Goal: Information Seeking & Learning: Learn about a topic

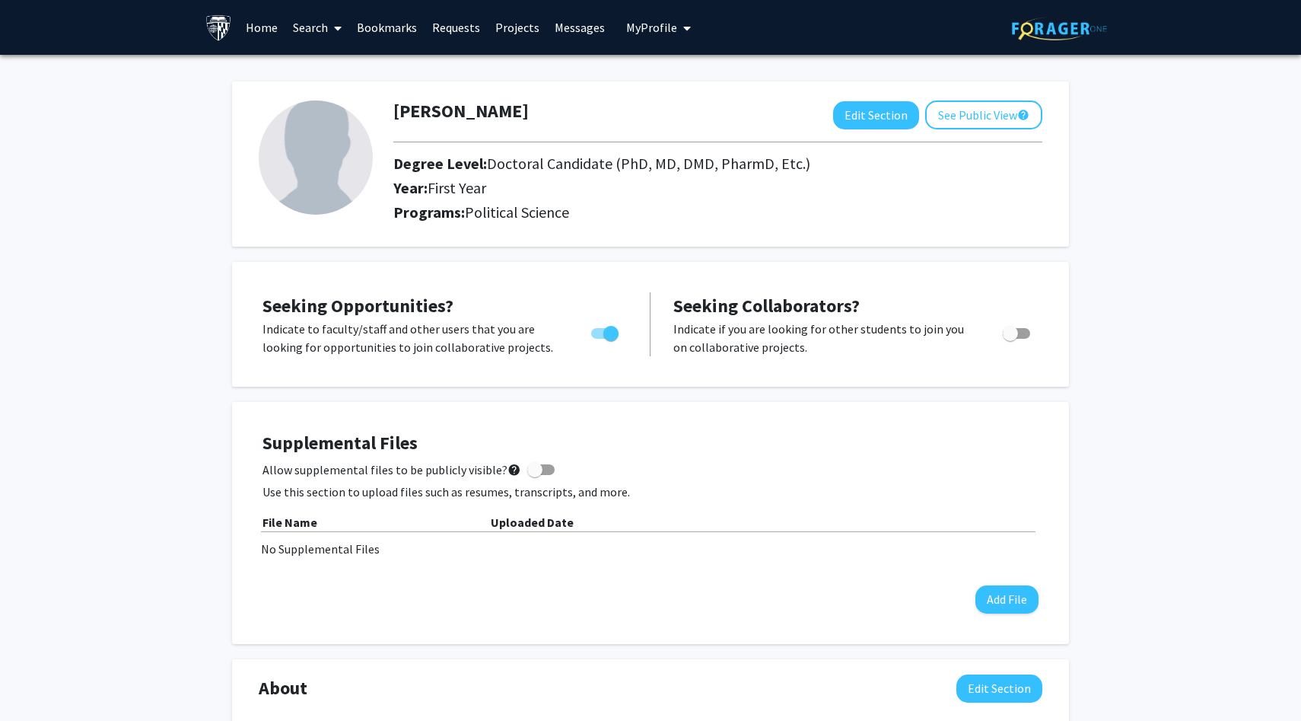
click at [447, 27] on link "Requests" at bounding box center [456, 27] width 63 height 53
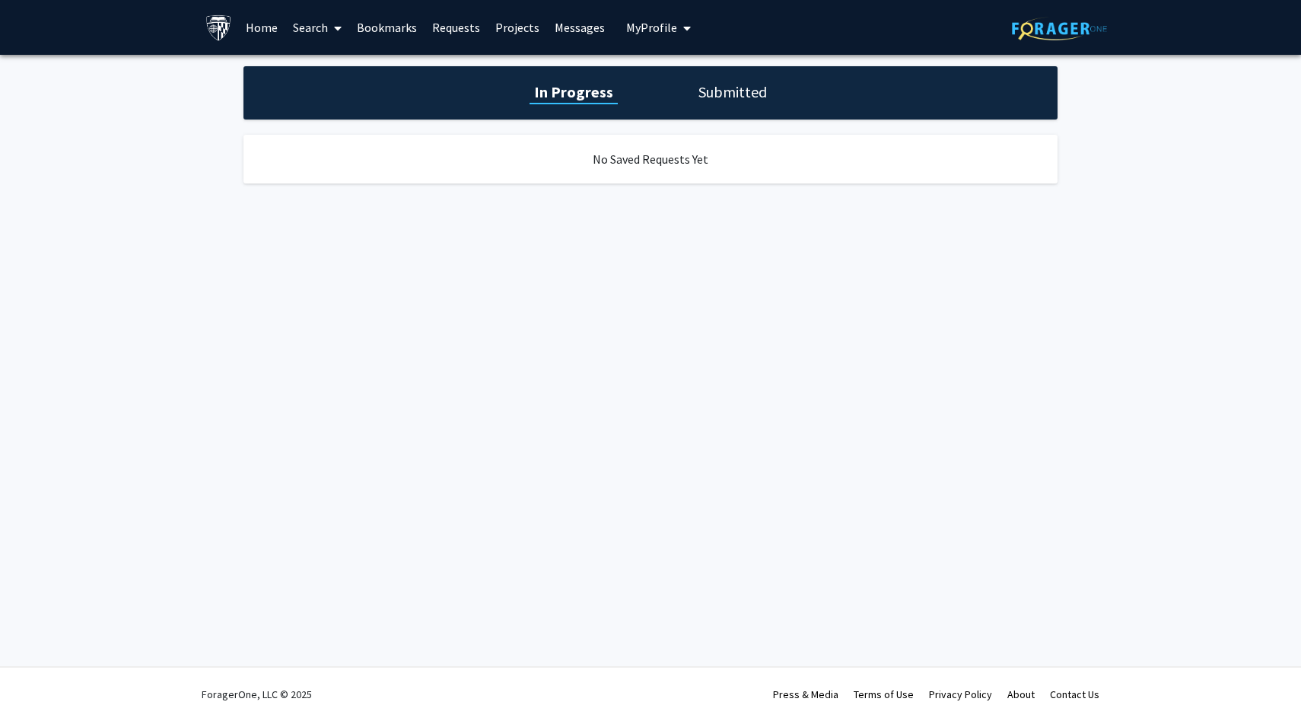
click at [504, 23] on link "Projects" at bounding box center [517, 27] width 59 height 53
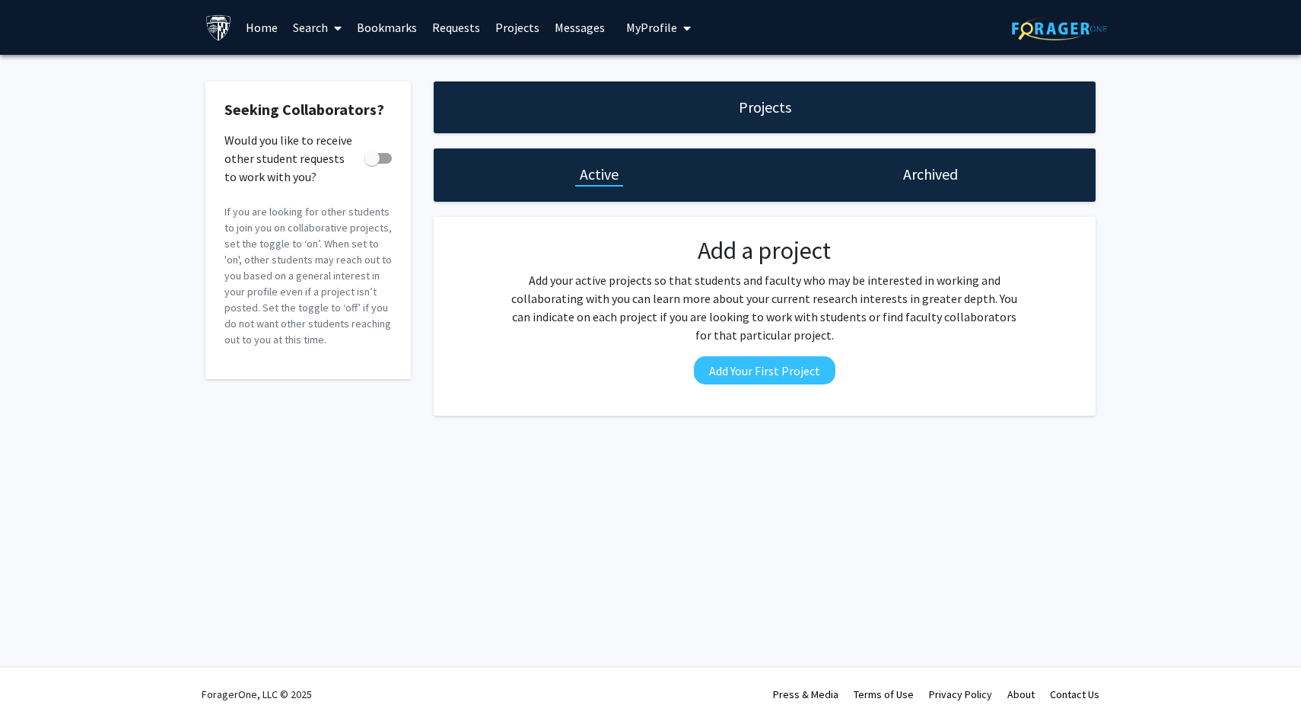
click at [324, 30] on link "Search" at bounding box center [317, 27] width 64 height 53
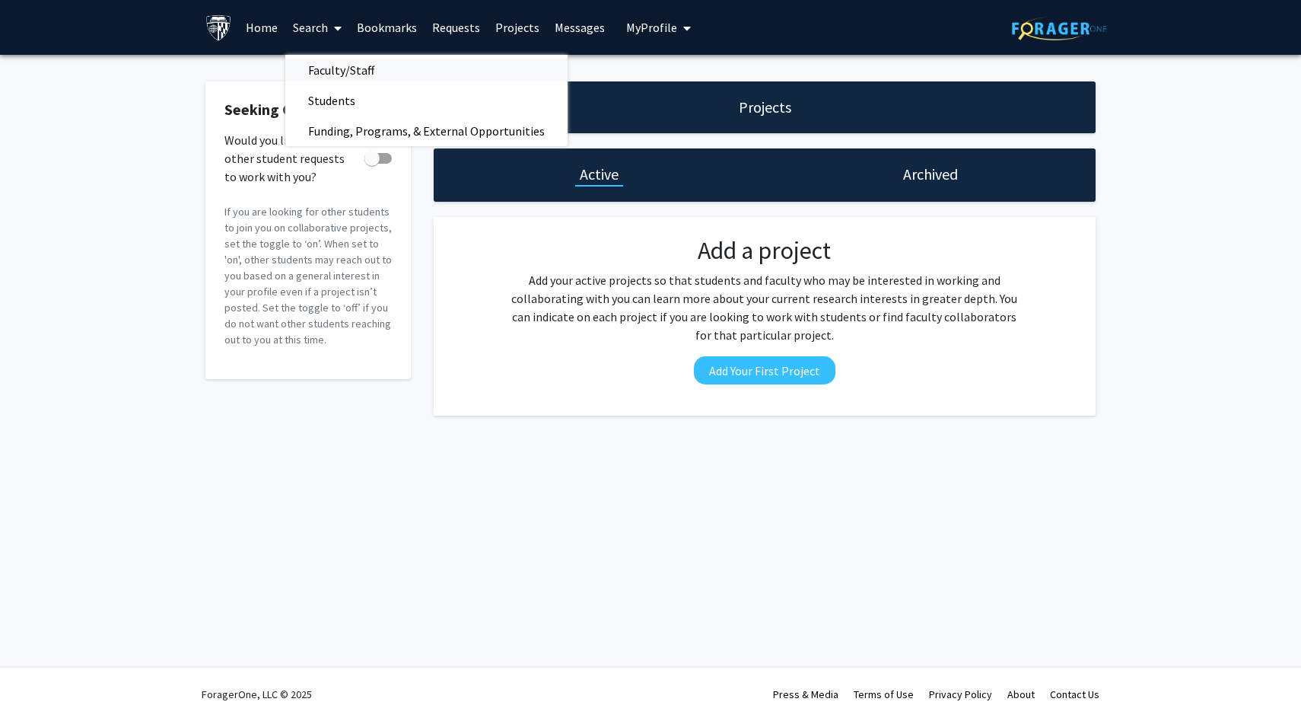
click at [329, 64] on span "Faculty/Staff" at bounding box center [341, 70] width 112 height 30
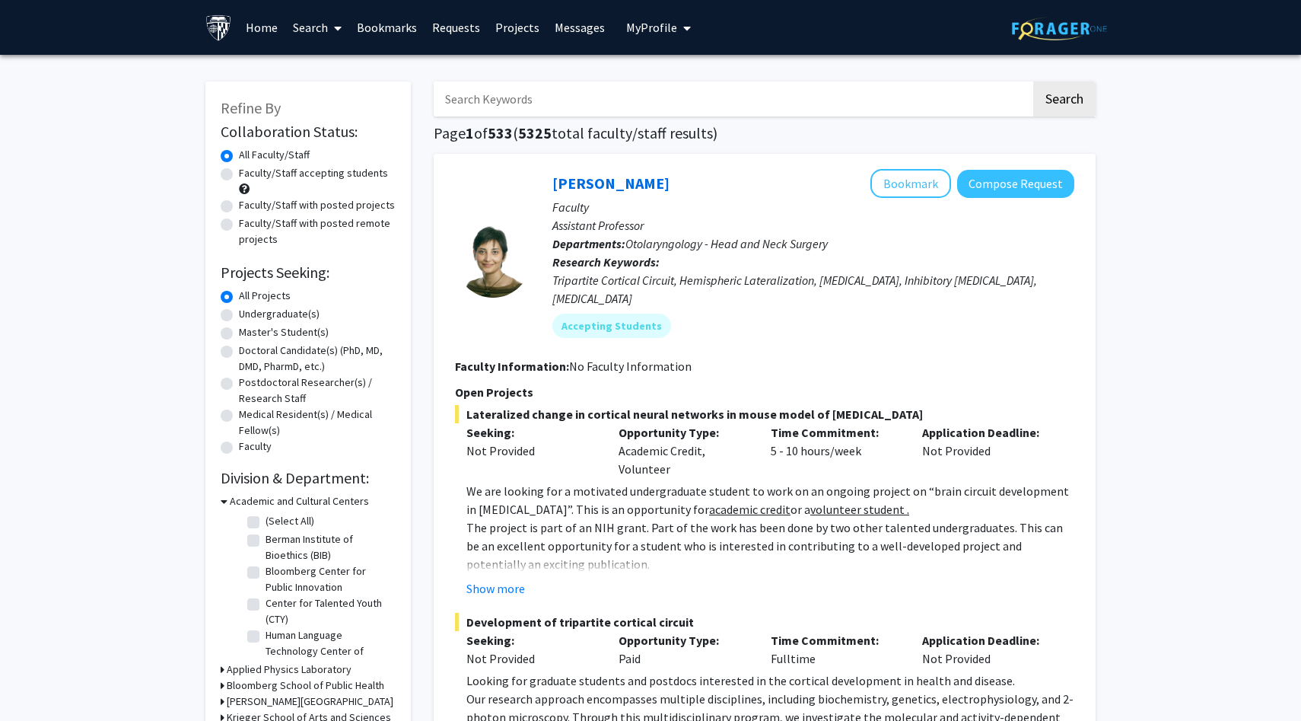
click at [239, 348] on label "Doctoral Candidate(s) (PhD, MD, DMD, PharmD, etc.)" at bounding box center [317, 358] width 157 height 32
click at [239, 348] on input "Doctoral Candidate(s) (PhD, MD, DMD, PharmD, etc.)" at bounding box center [244, 347] width 10 height 10
radio input "true"
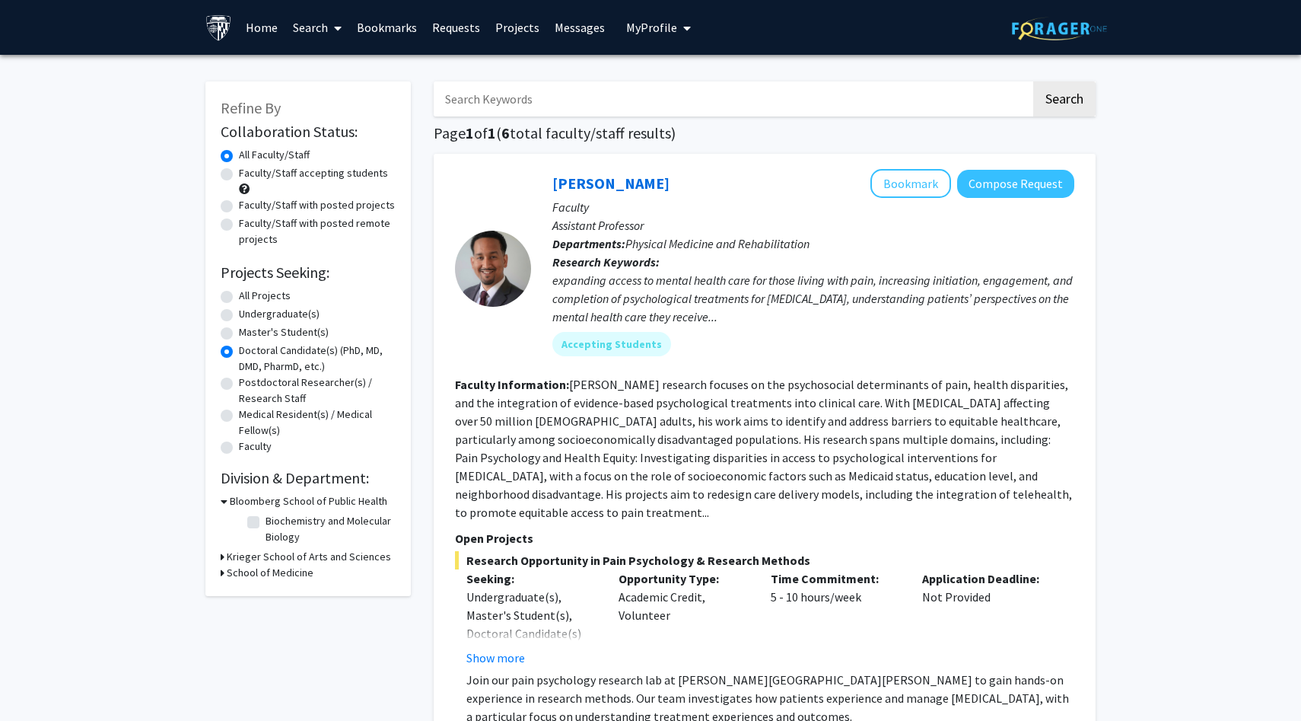
click at [348, 37] on link "Search" at bounding box center [317, 27] width 64 height 53
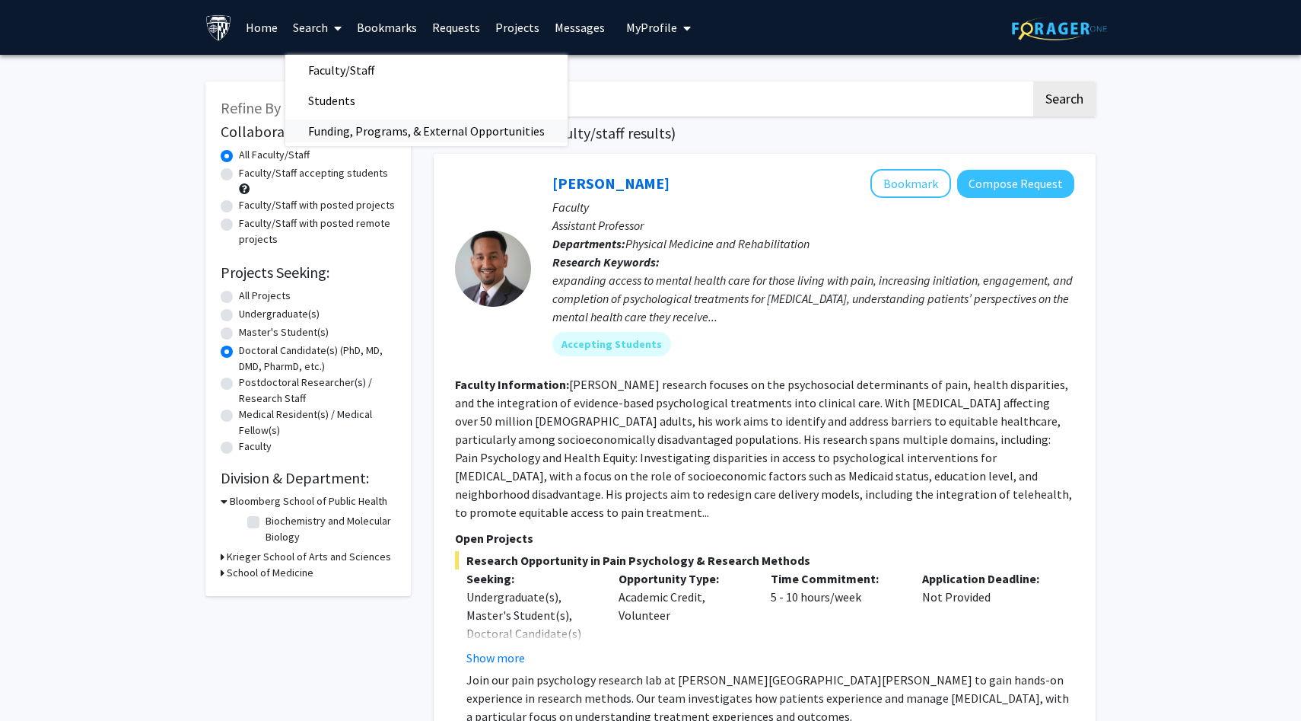
click at [355, 118] on span "Funding, Programs, & External Opportunities" at bounding box center [426, 131] width 282 height 30
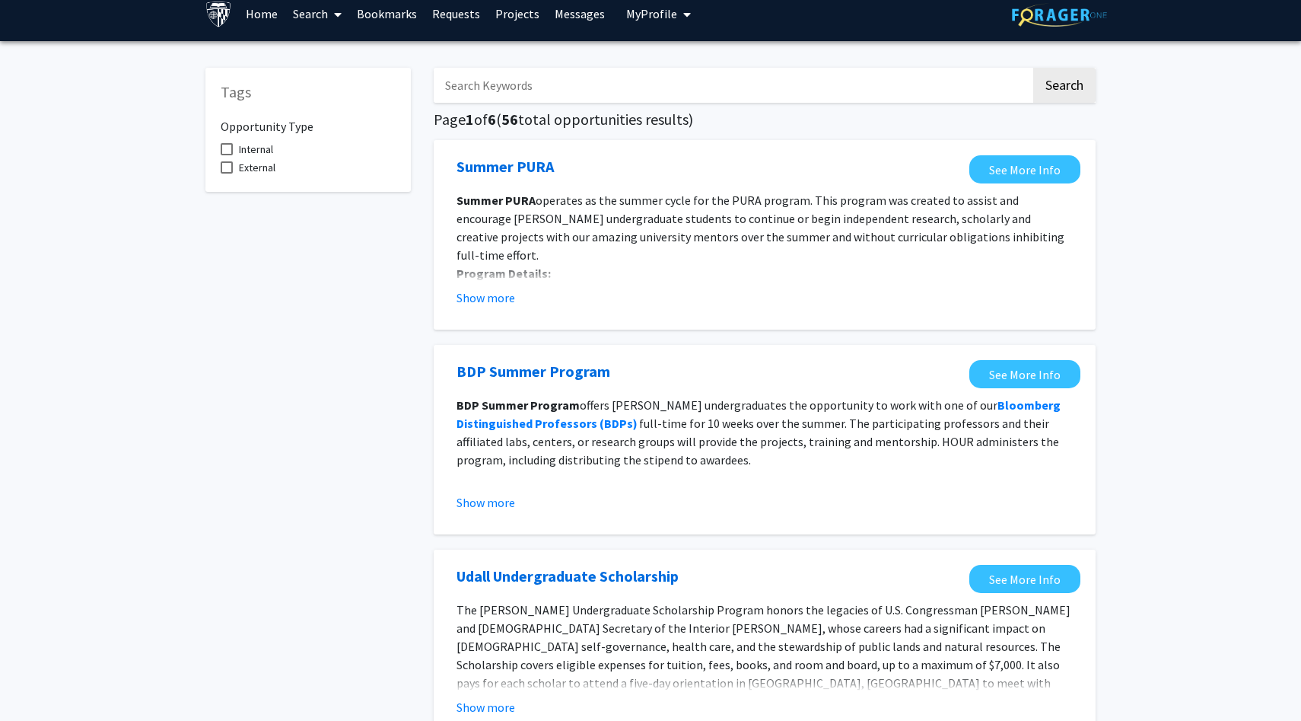
scroll to position [20, 0]
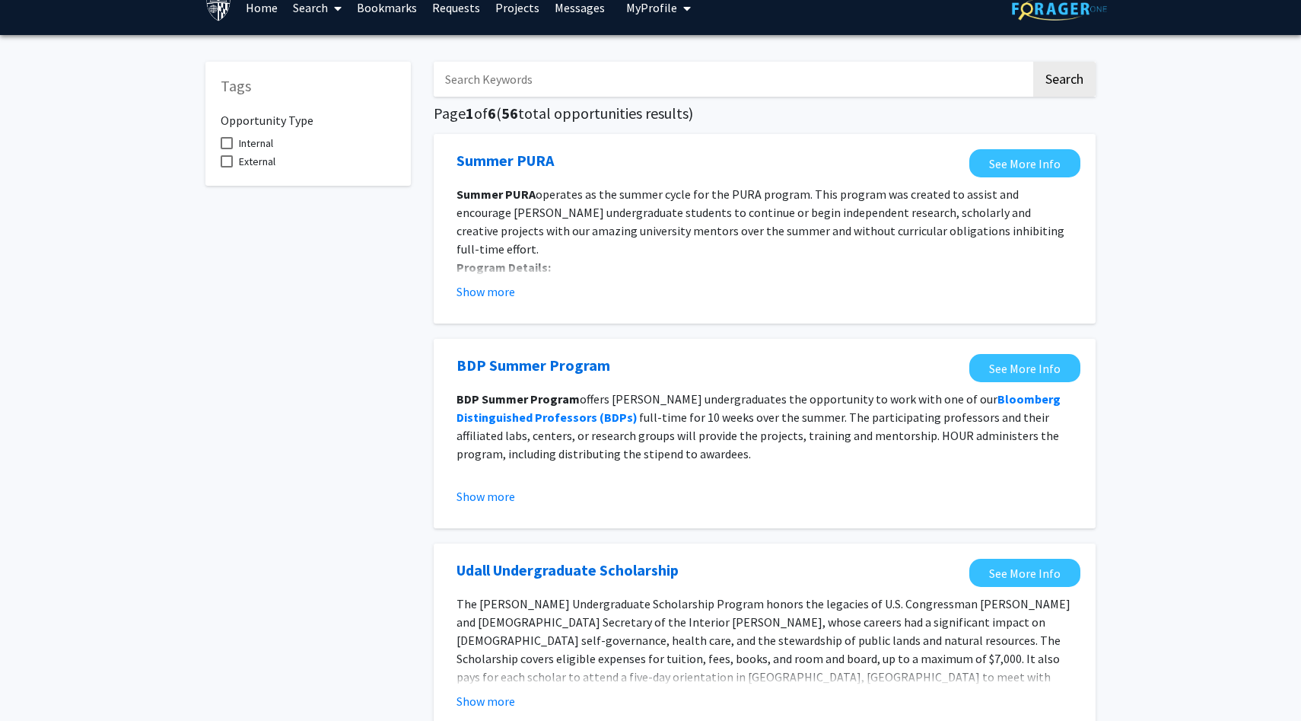
click at [531, 81] on input "Search Keywords" at bounding box center [732, 79] width 597 height 35
click at [1075, 71] on button "Search" at bounding box center [1064, 79] width 62 height 35
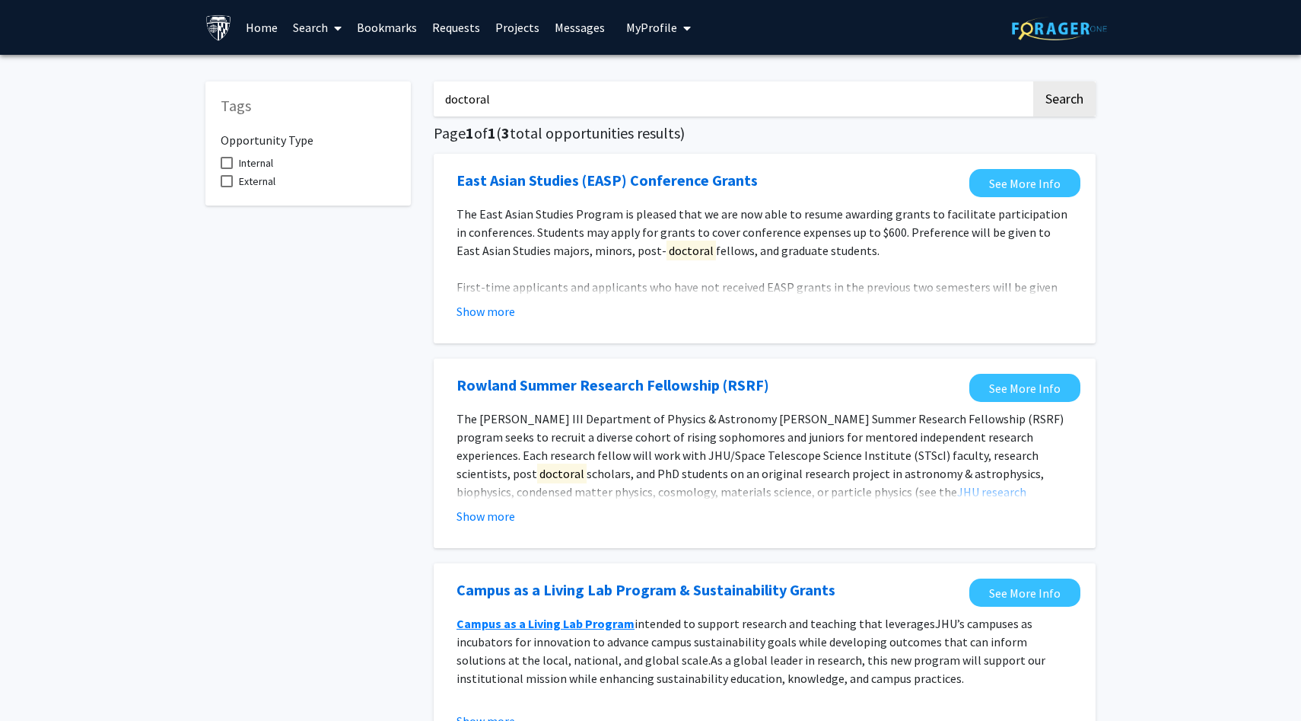
click at [466, 94] on input "doctoral" at bounding box center [732, 98] width 597 height 35
type input "phd"
click at [1078, 105] on button "Search" at bounding box center [1064, 98] width 62 height 35
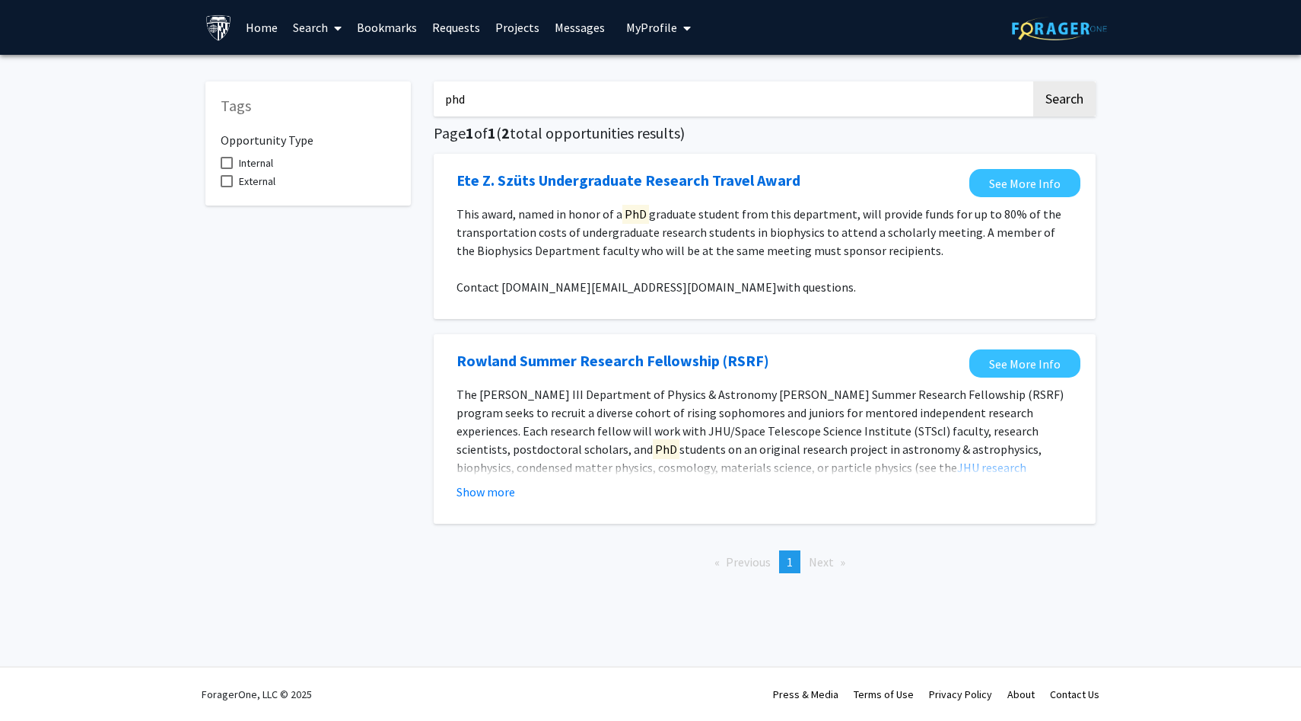
click at [794, 154] on div "Ete [PERSON_NAME] Undergraduate Research Travel Award See More Info This award,…" at bounding box center [765, 236] width 662 height 165
